Goal: Task Accomplishment & Management: Manage account settings

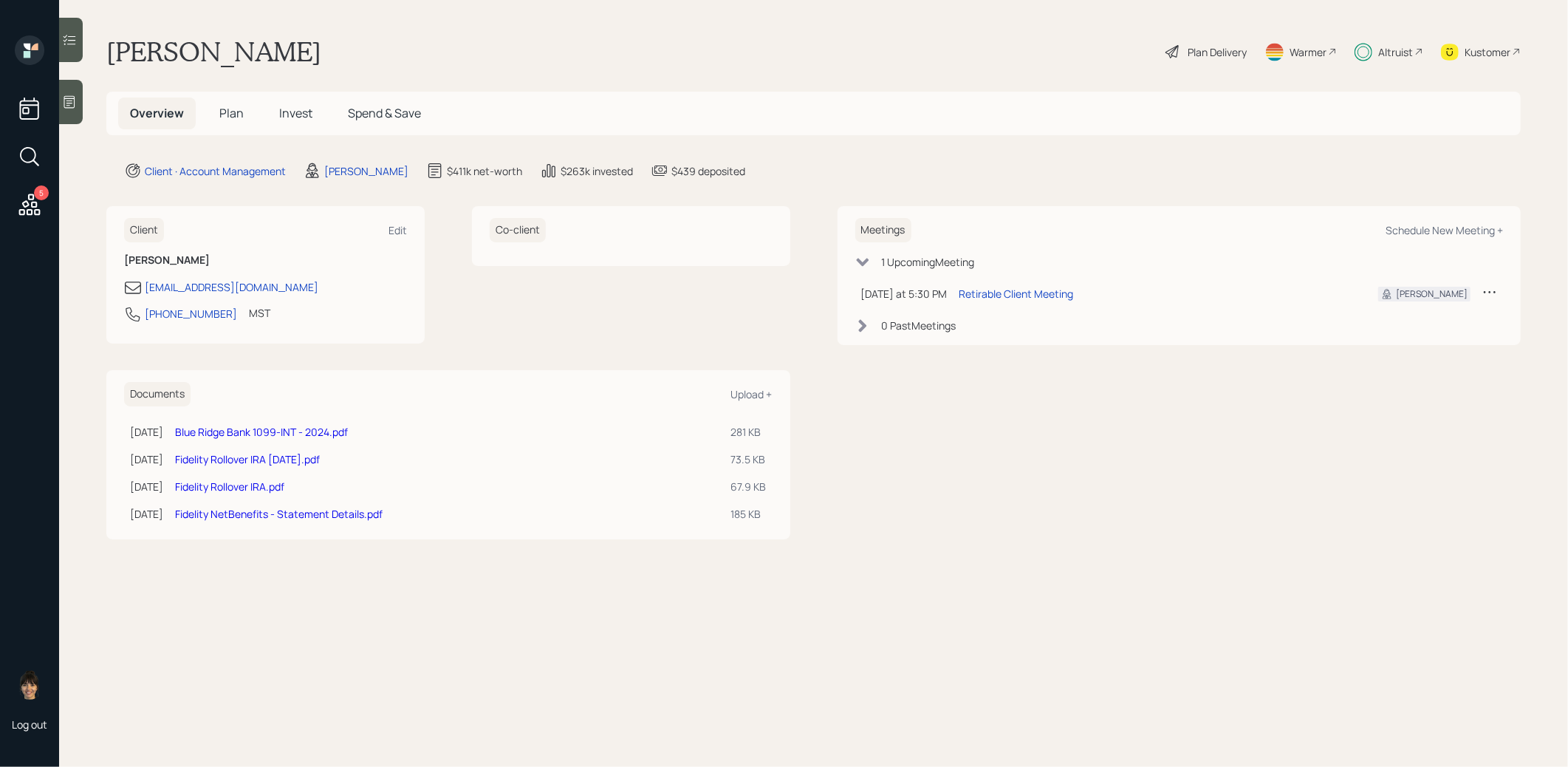
click at [227, 112] on span "Plan" at bounding box center [231, 113] width 24 height 16
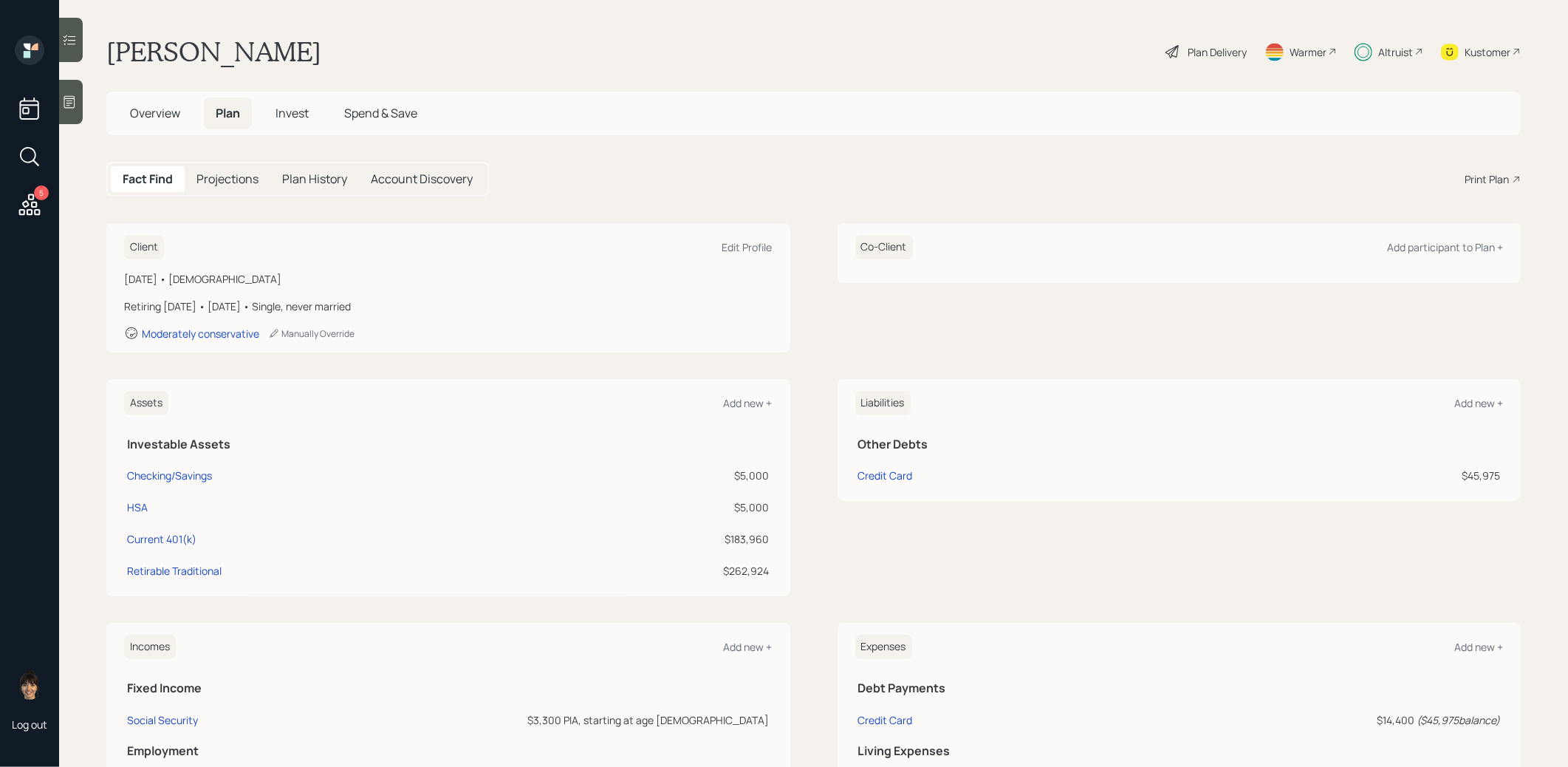
click at [284, 112] on span "Invest" at bounding box center [291, 113] width 33 height 16
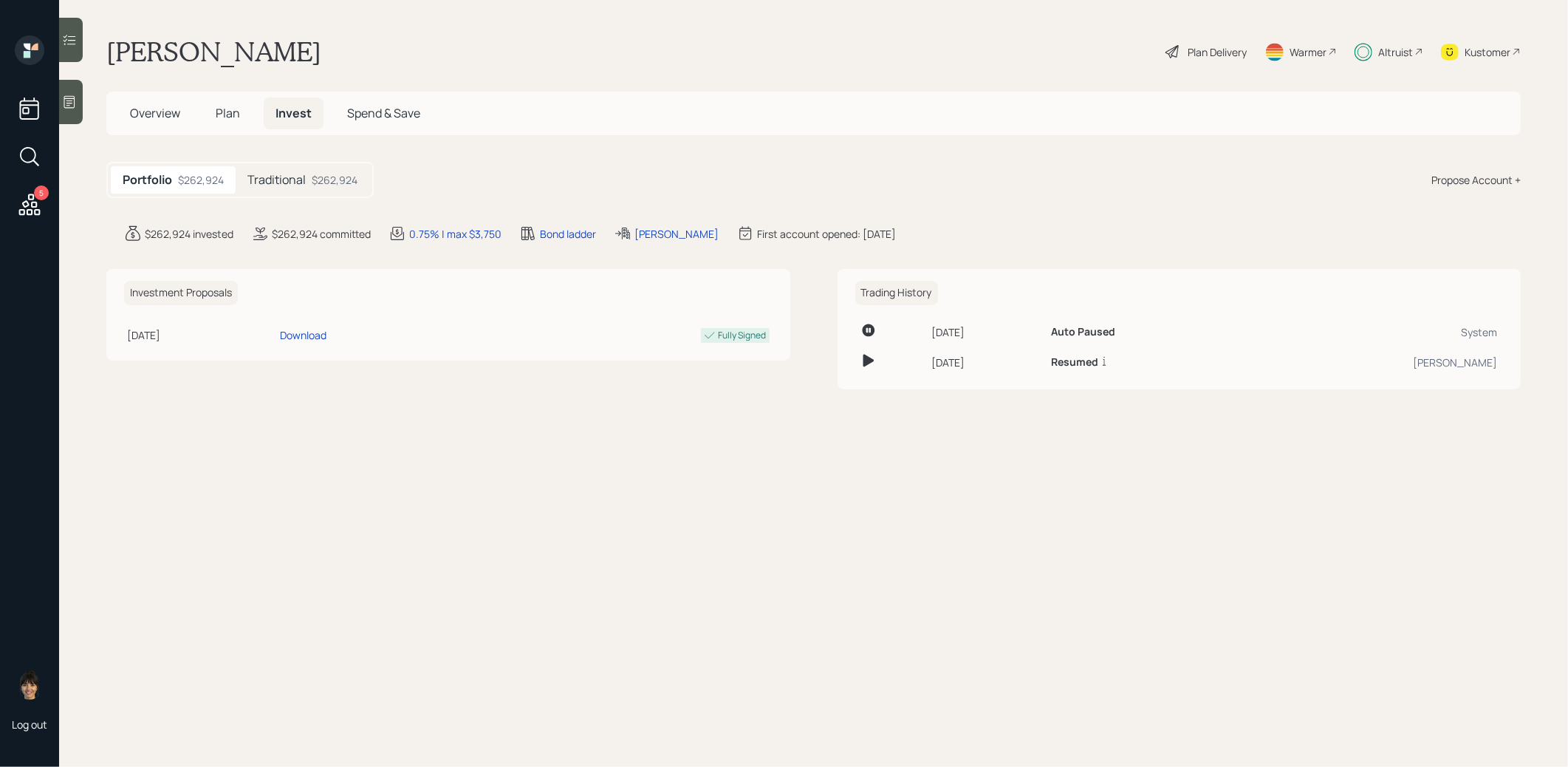
click at [291, 186] on h5 "Traditional" at bounding box center [276, 180] width 58 height 14
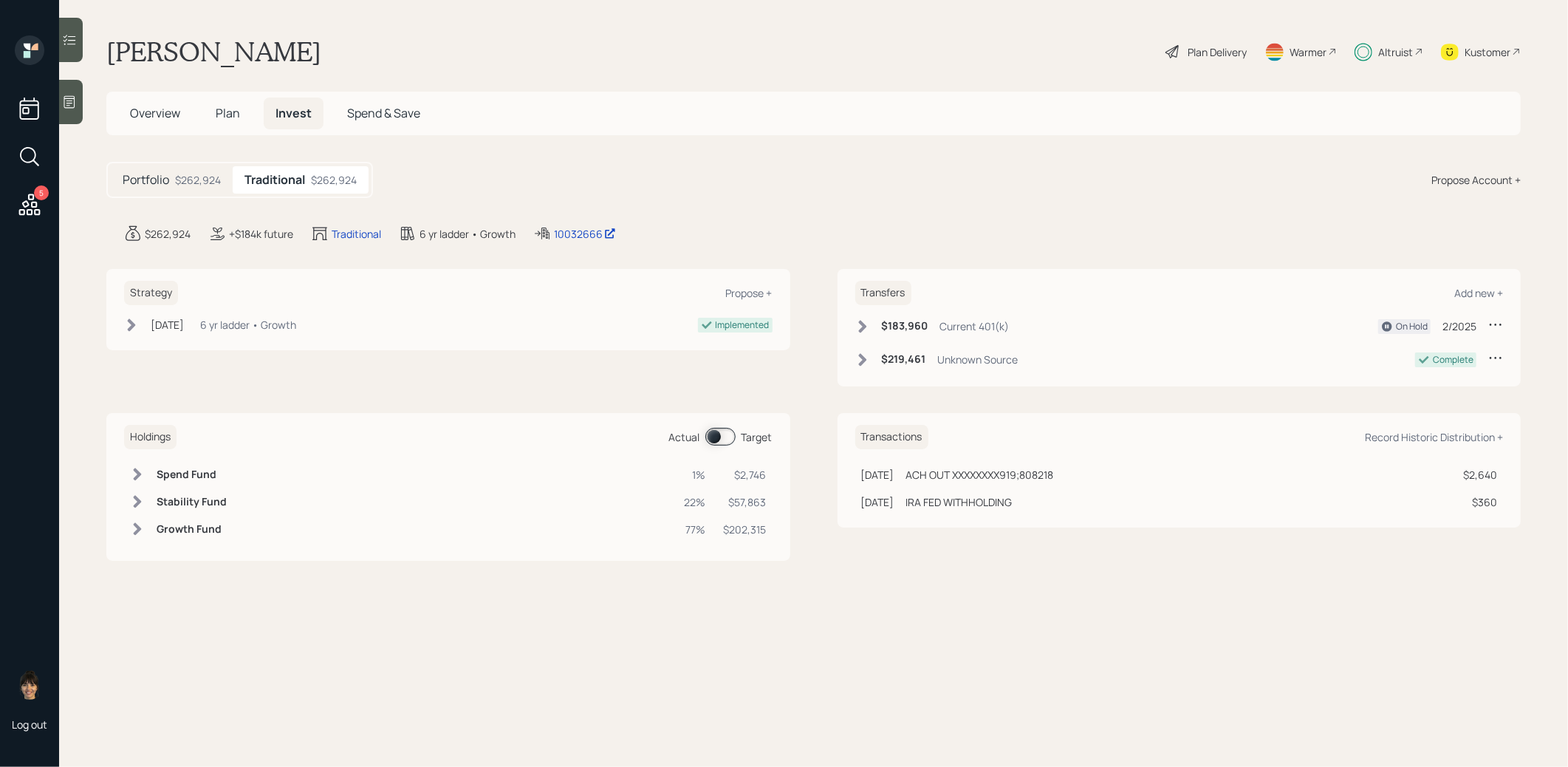
click at [716, 433] on span at bounding box center [720, 436] width 30 height 18
click at [581, 229] on div "10032666" at bounding box center [585, 233] width 62 height 16
